Goal: Task Accomplishment & Management: Use online tool/utility

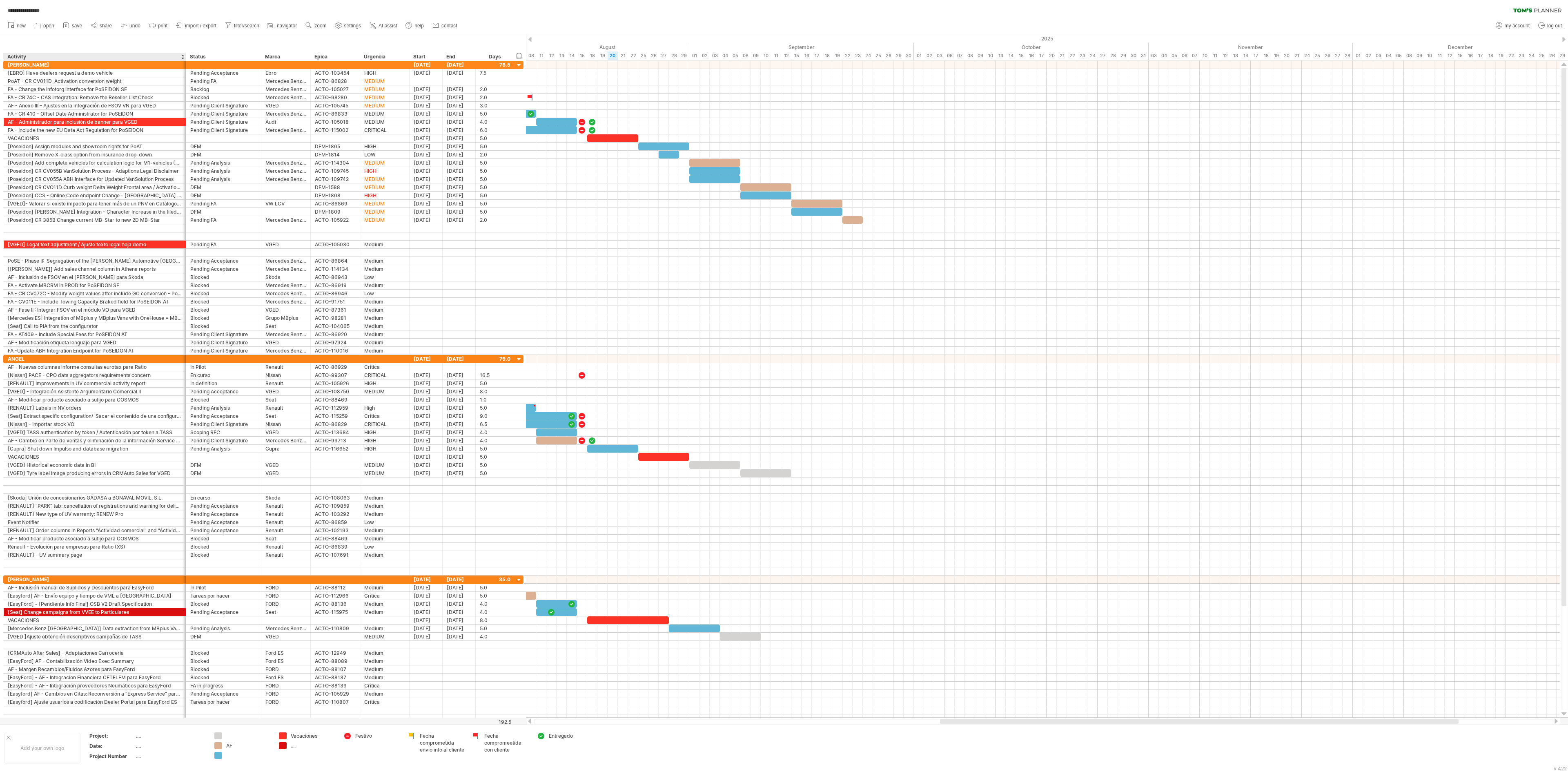
click at [119, 36] on div "hide start/end/duration show start/end/duration ******** Activity ****** Status…" at bounding box center [263, 47] width 526 height 27
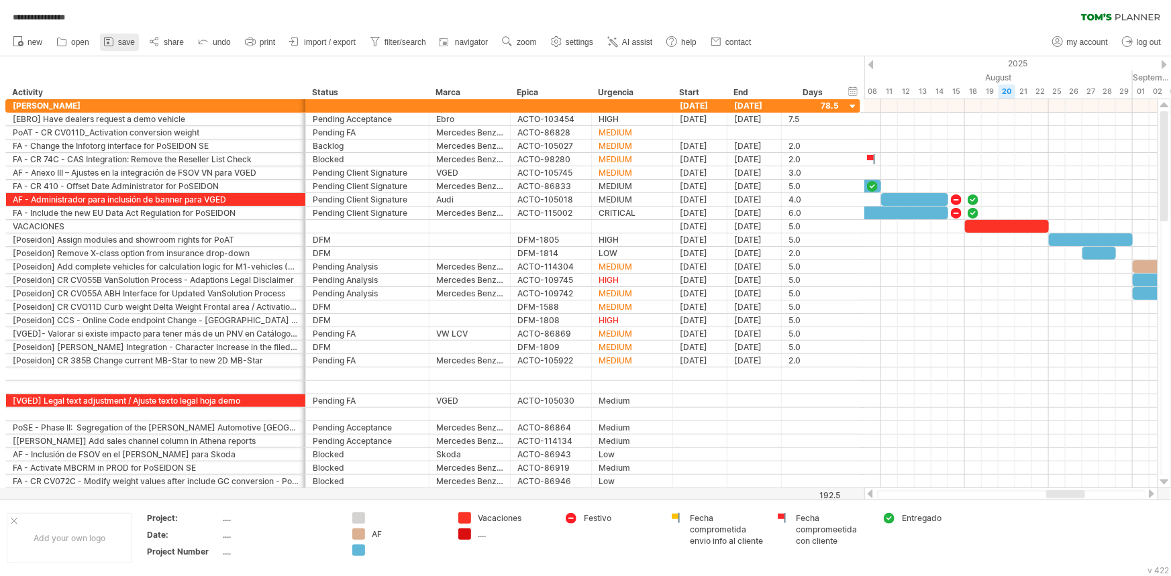
click at [123, 39] on span "save" at bounding box center [126, 42] width 17 height 9
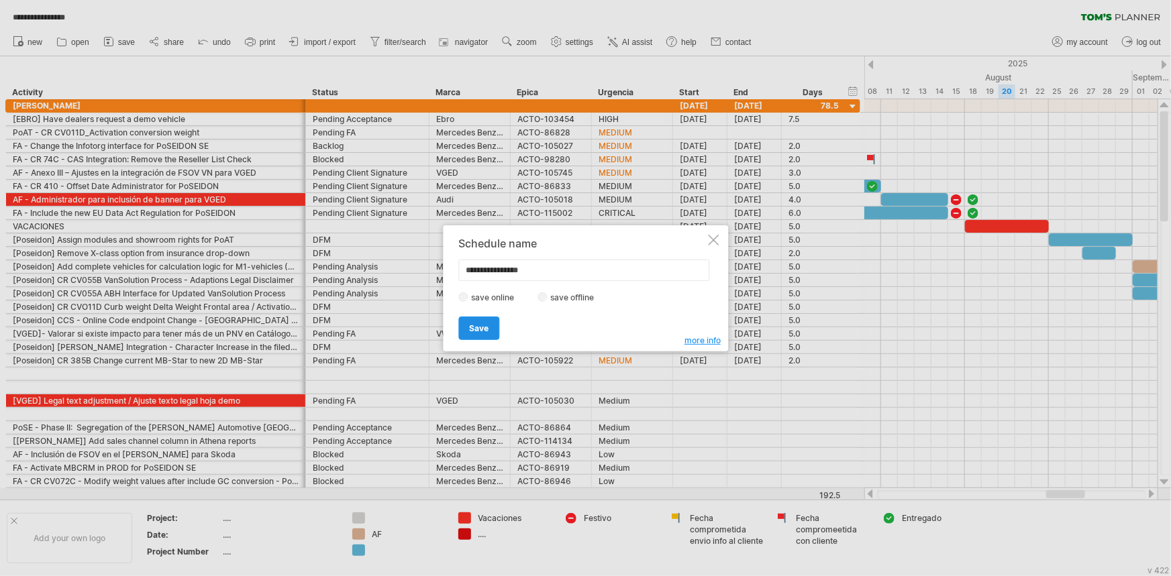
click at [472, 327] on span "Save" at bounding box center [478, 328] width 19 height 10
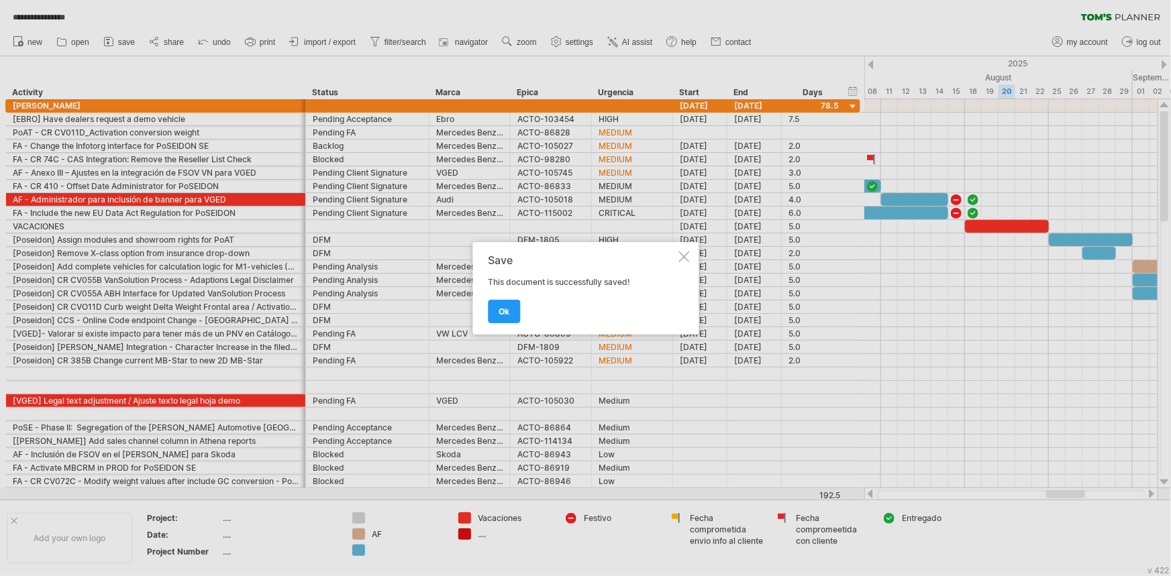
click at [490, 327] on div "Save This document is successfully saved! ok" at bounding box center [585, 288] width 226 height 93
click at [503, 307] on span "ok" at bounding box center [503, 312] width 11 height 10
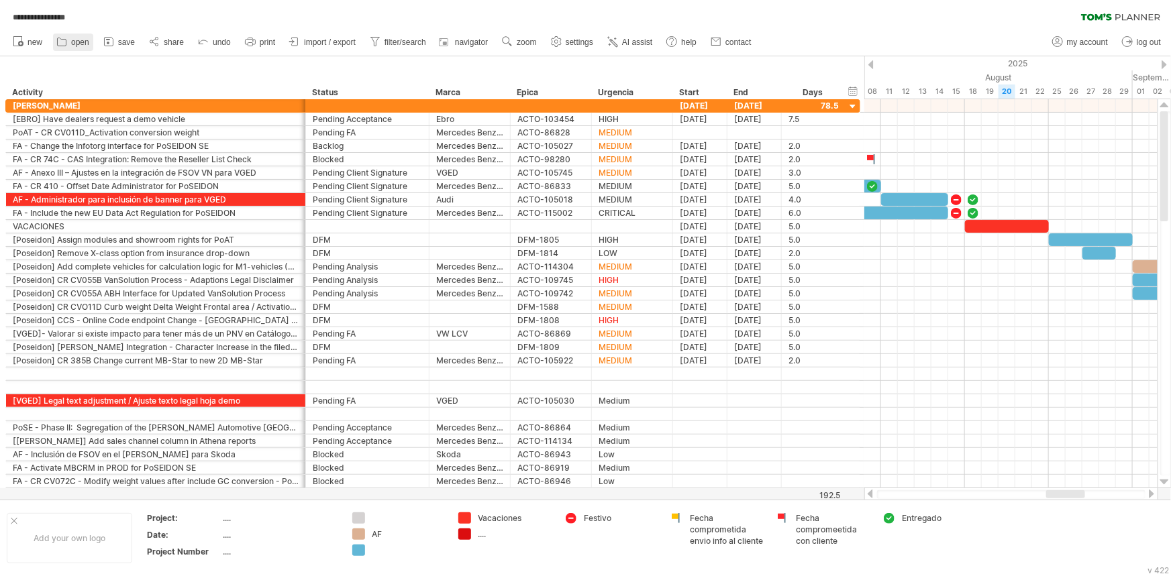
click at [70, 41] on link "open" at bounding box center [73, 42] width 40 height 17
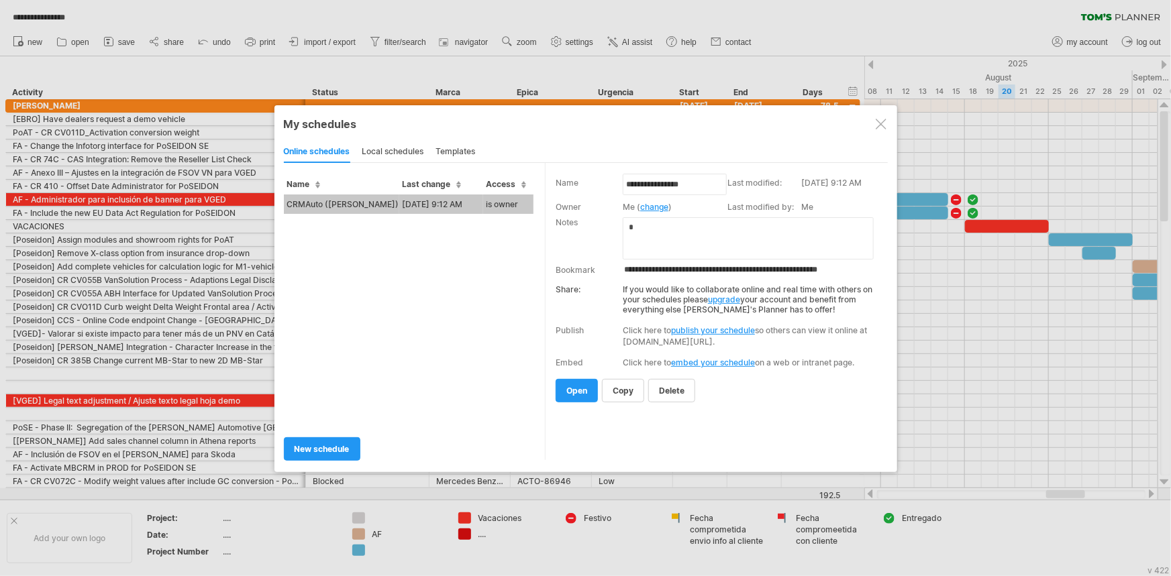
click at [399, 151] on div "local schedules" at bounding box center [393, 152] width 62 height 21
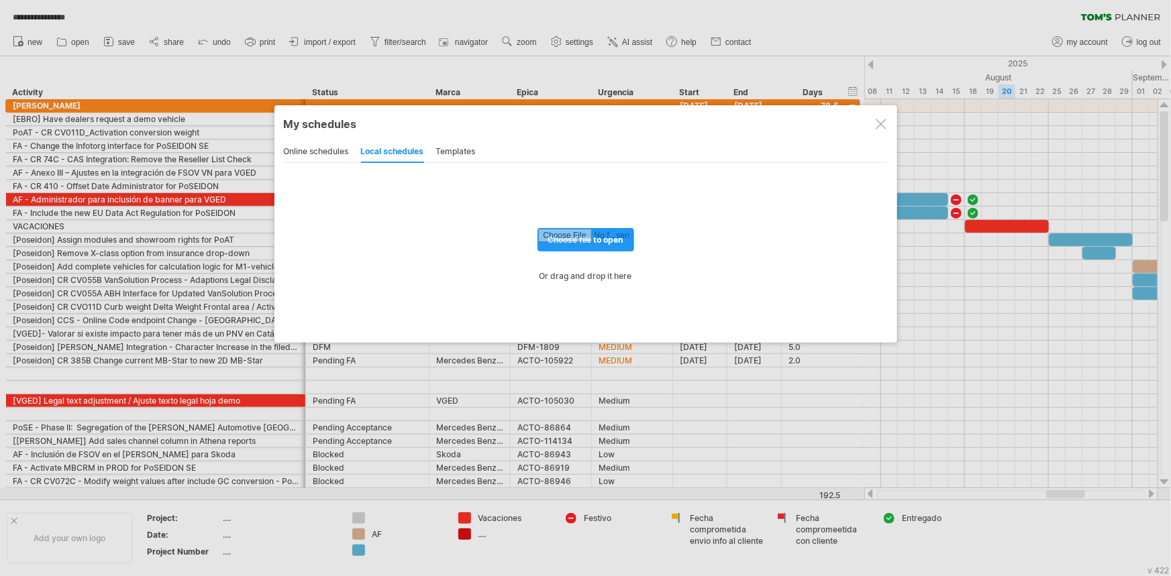
click at [462, 146] on div "templates" at bounding box center [456, 152] width 40 height 21
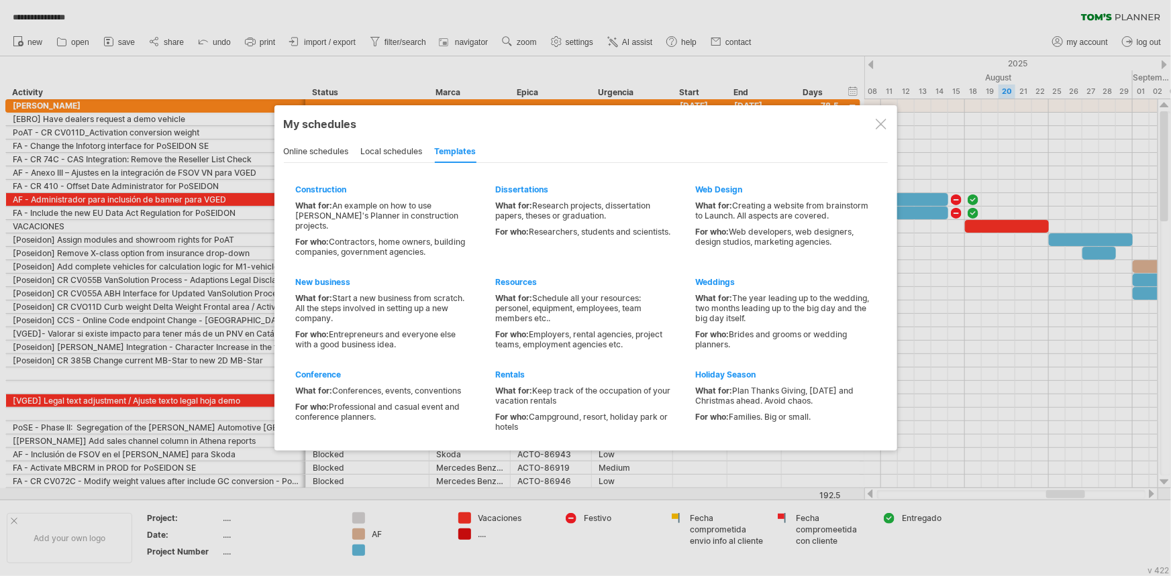
click at [324, 145] on div "online schedules" at bounding box center [316, 152] width 65 height 21
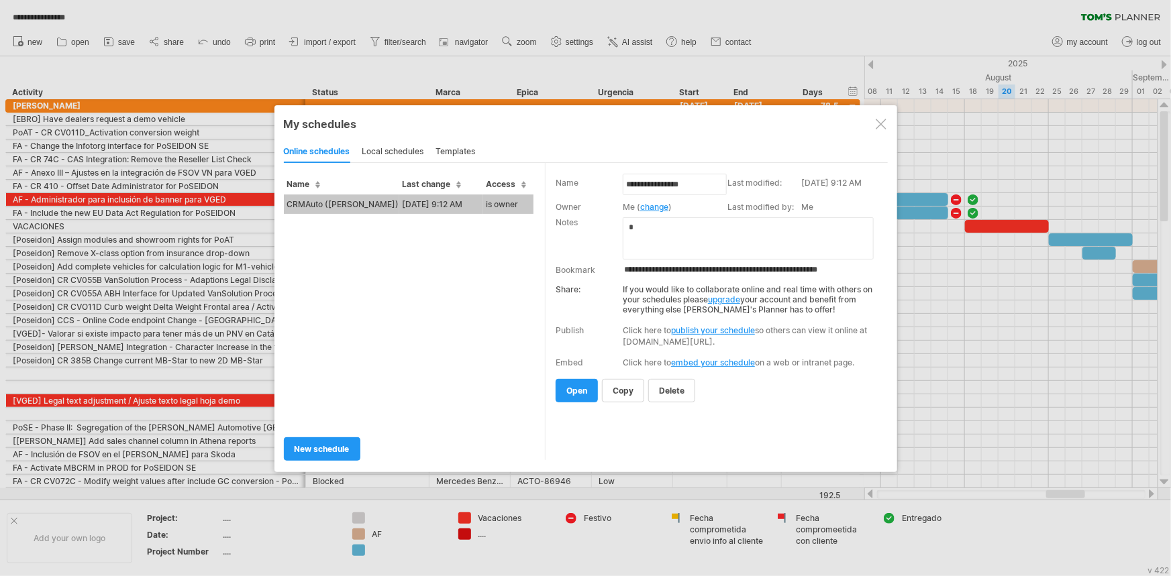
drag, startPoint x: 877, startPoint y: 121, endPoint x: 908, endPoint y: 60, distance: 68.4
click at [877, 121] on div at bounding box center [880, 124] width 11 height 11
